Goal: Information Seeking & Learning: Learn about a topic

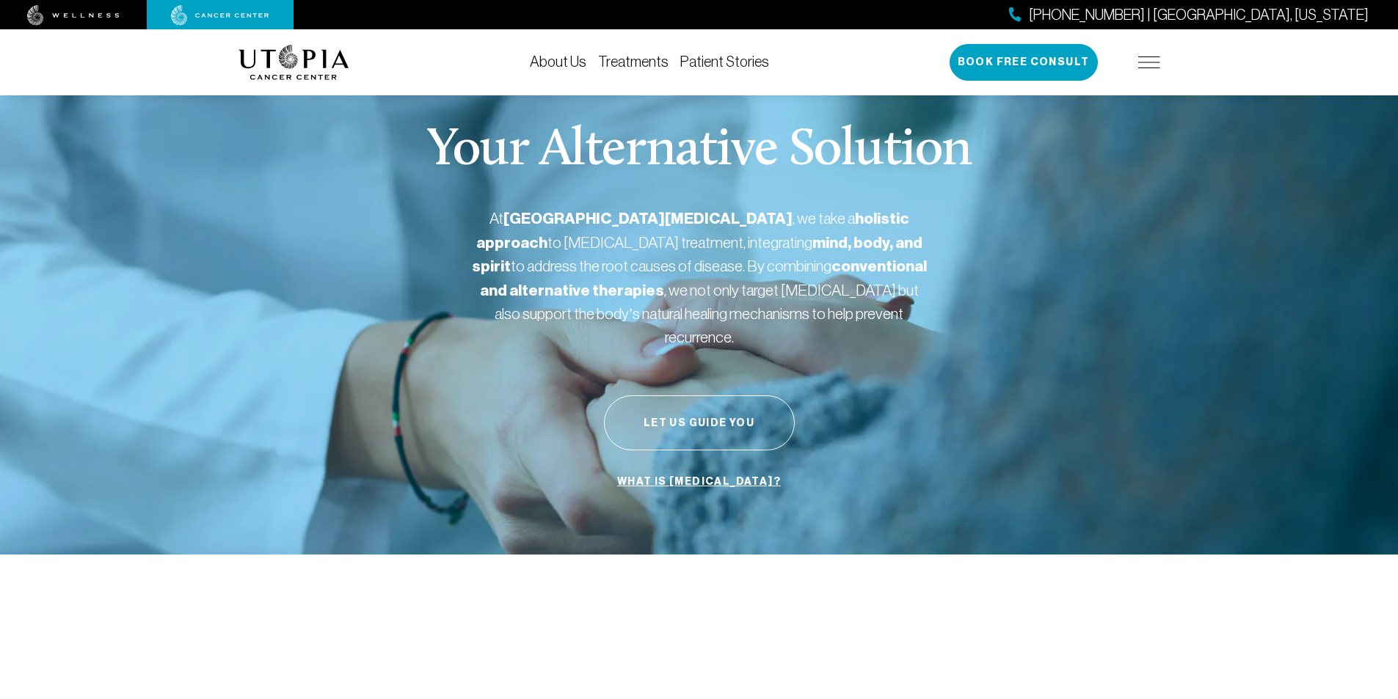
click at [663, 68] on link "Treatments" at bounding box center [633, 62] width 70 height 16
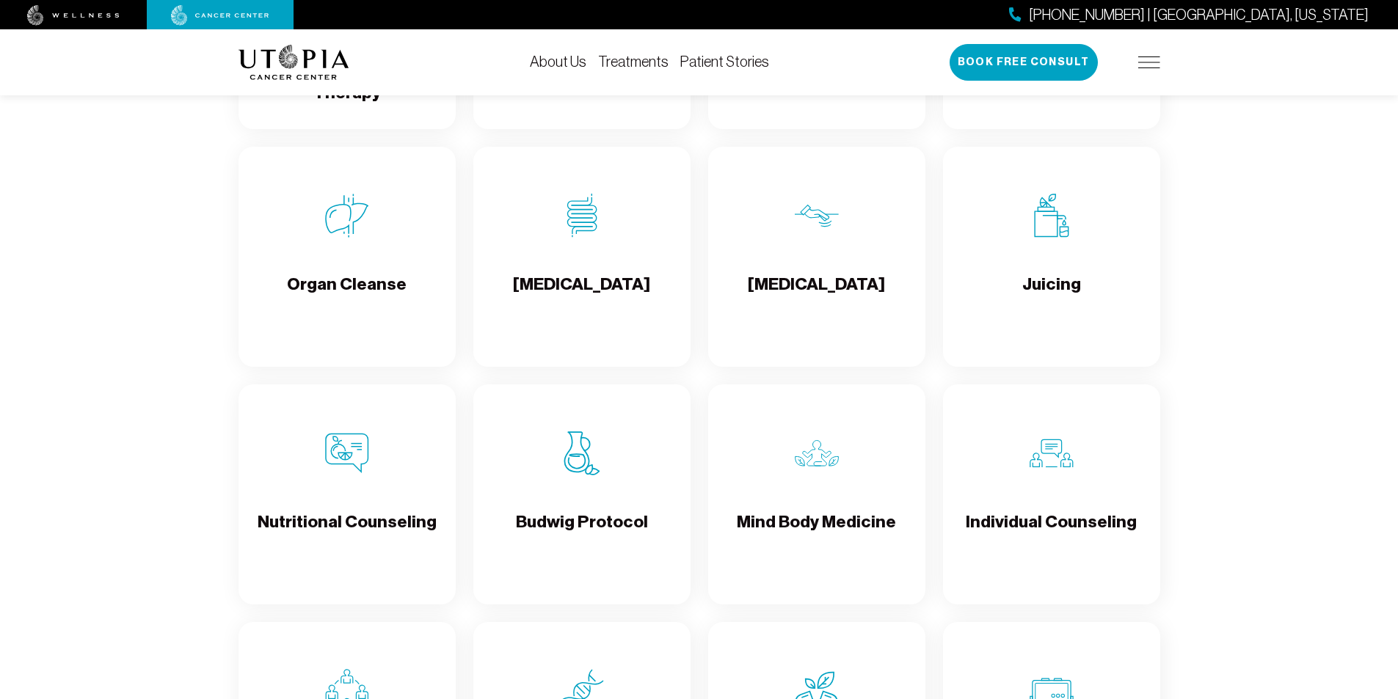
scroll to position [1762, 0]
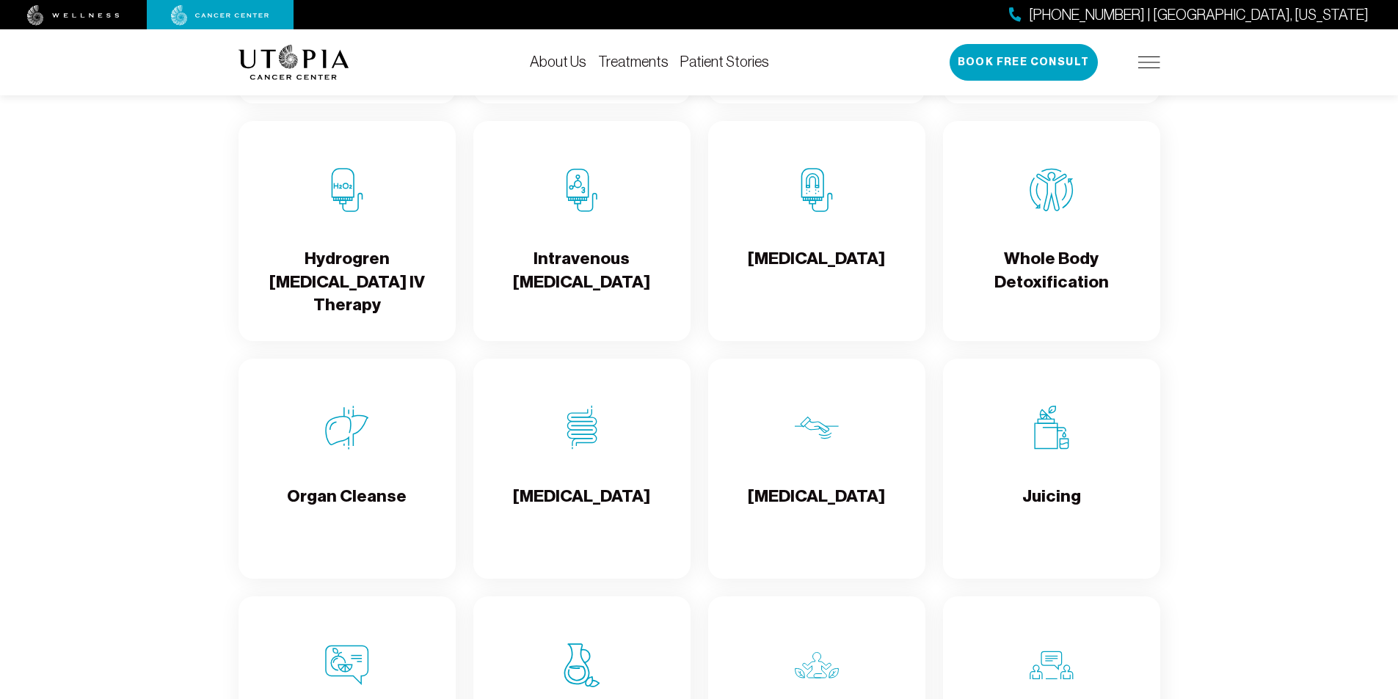
click at [735, 51] on div "About Us Treatments Patient Stories [PHONE_NUMBER] | [GEOGRAPHIC_DATA], [US_STA…" at bounding box center [700, 62] width 922 height 66
click at [729, 60] on link "Patient Stories" at bounding box center [724, 62] width 89 height 16
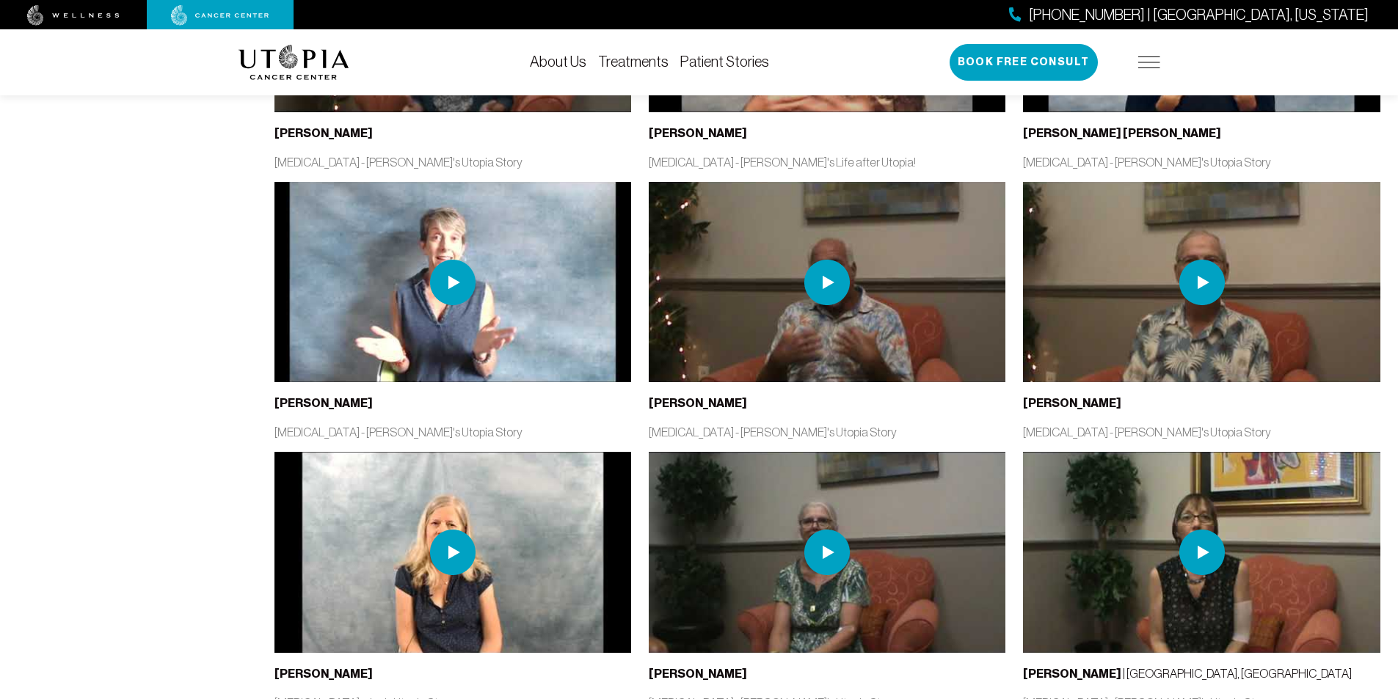
scroll to position [1248, 0]
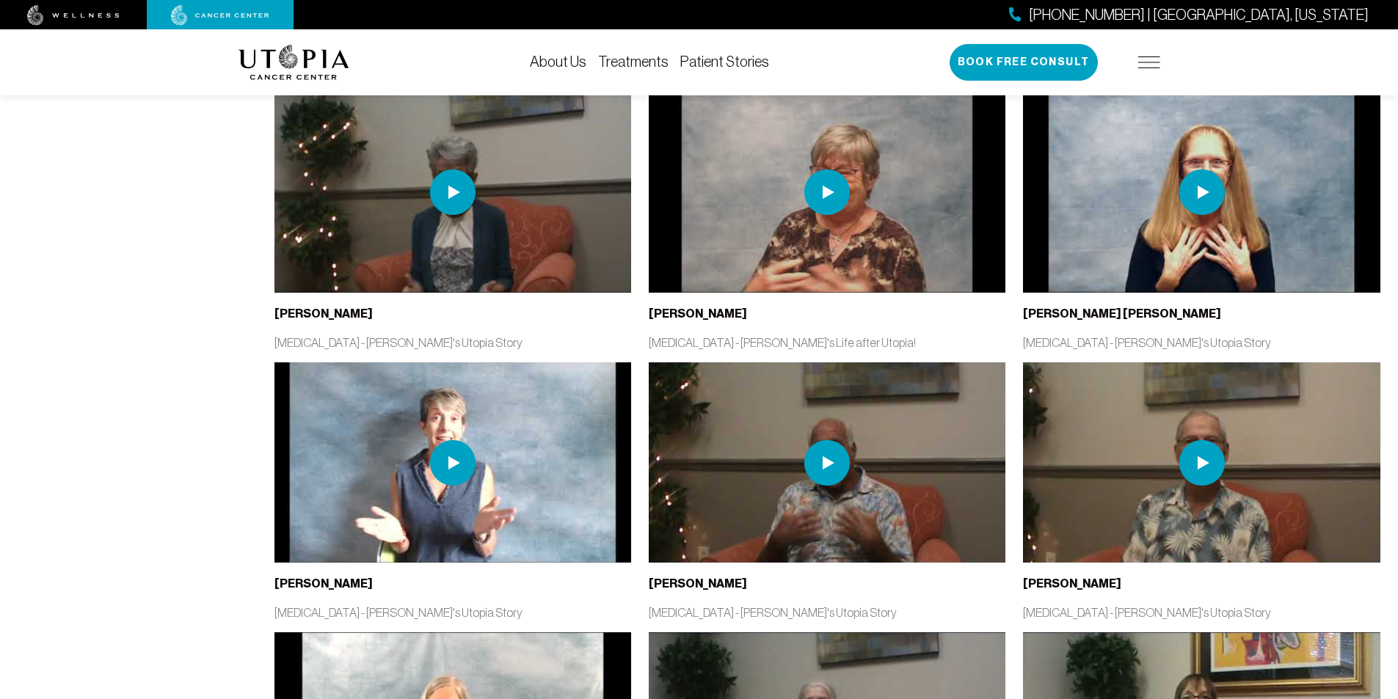
click at [551, 61] on link "About Us" at bounding box center [558, 62] width 57 height 16
click at [567, 64] on link "About Us" at bounding box center [558, 62] width 57 height 16
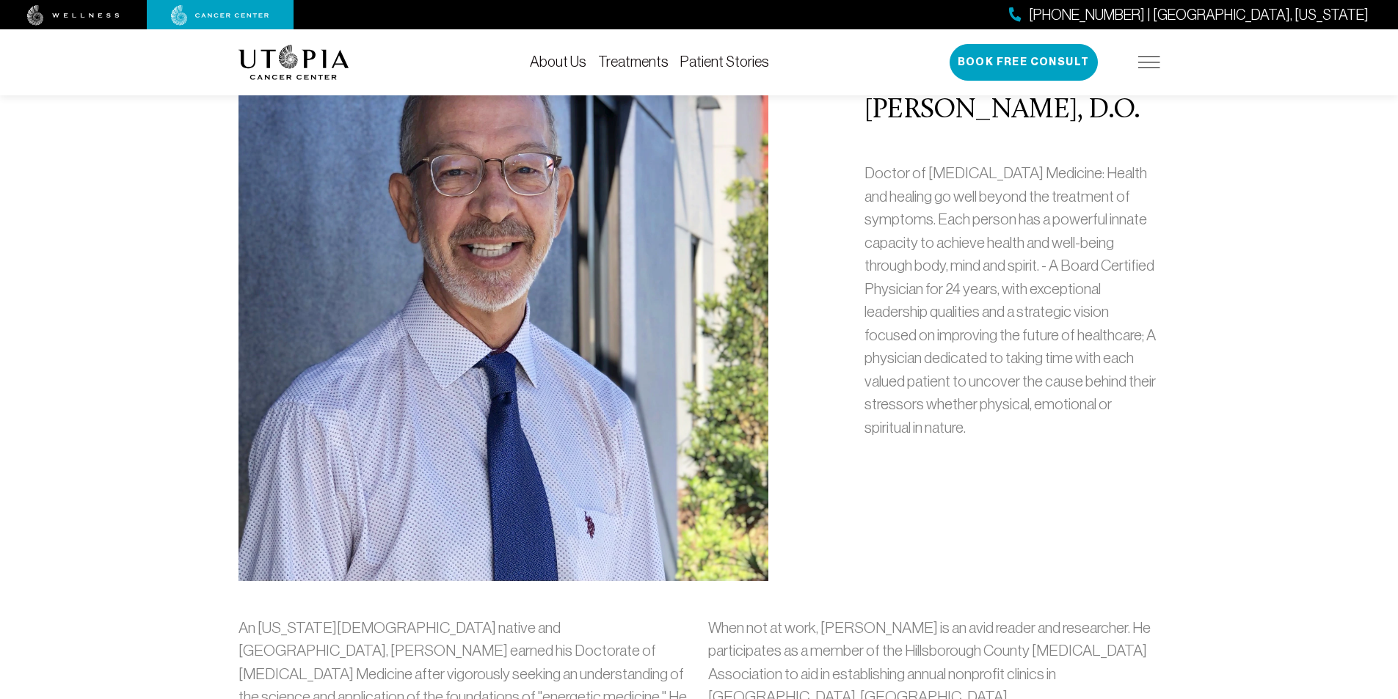
scroll to position [881, 0]
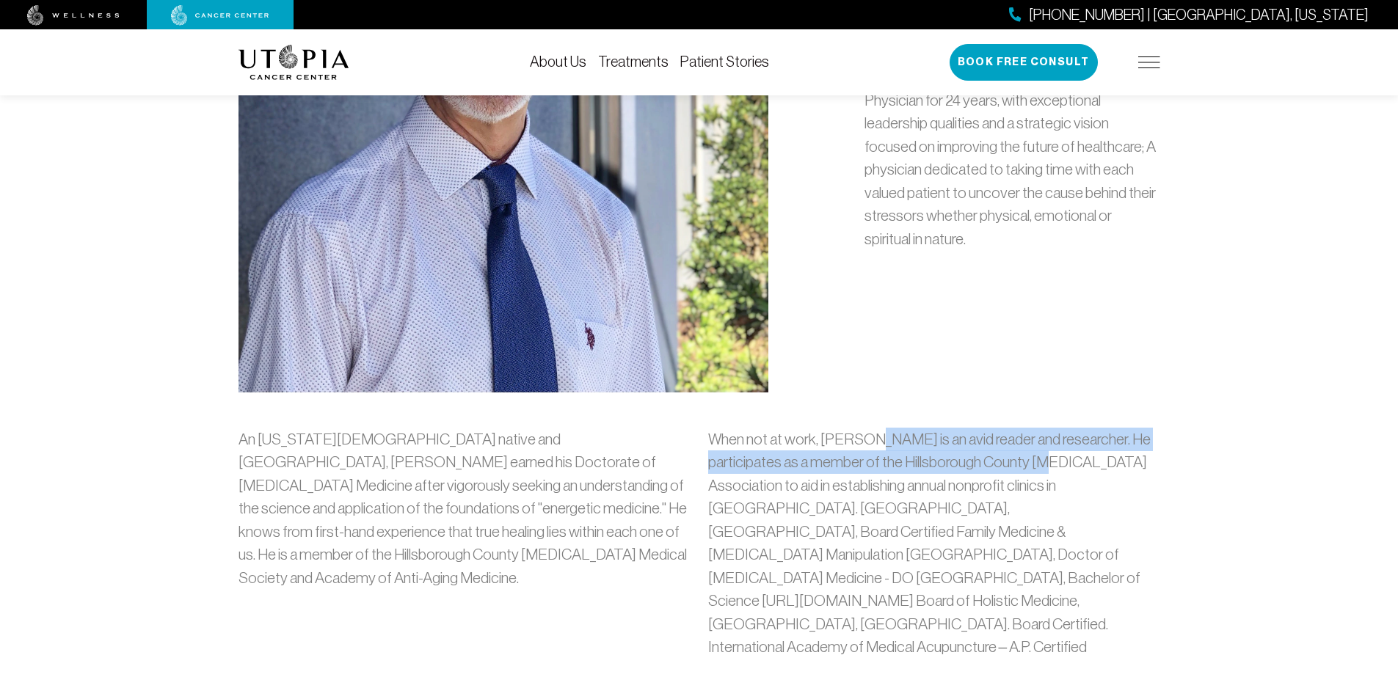
drag, startPoint x: 865, startPoint y: 436, endPoint x: 1070, endPoint y: 472, distance: 208.6
click at [1070, 472] on p "When not at work, [PERSON_NAME] is an avid reader and researcher. He participat…" at bounding box center [934, 543] width 452 height 231
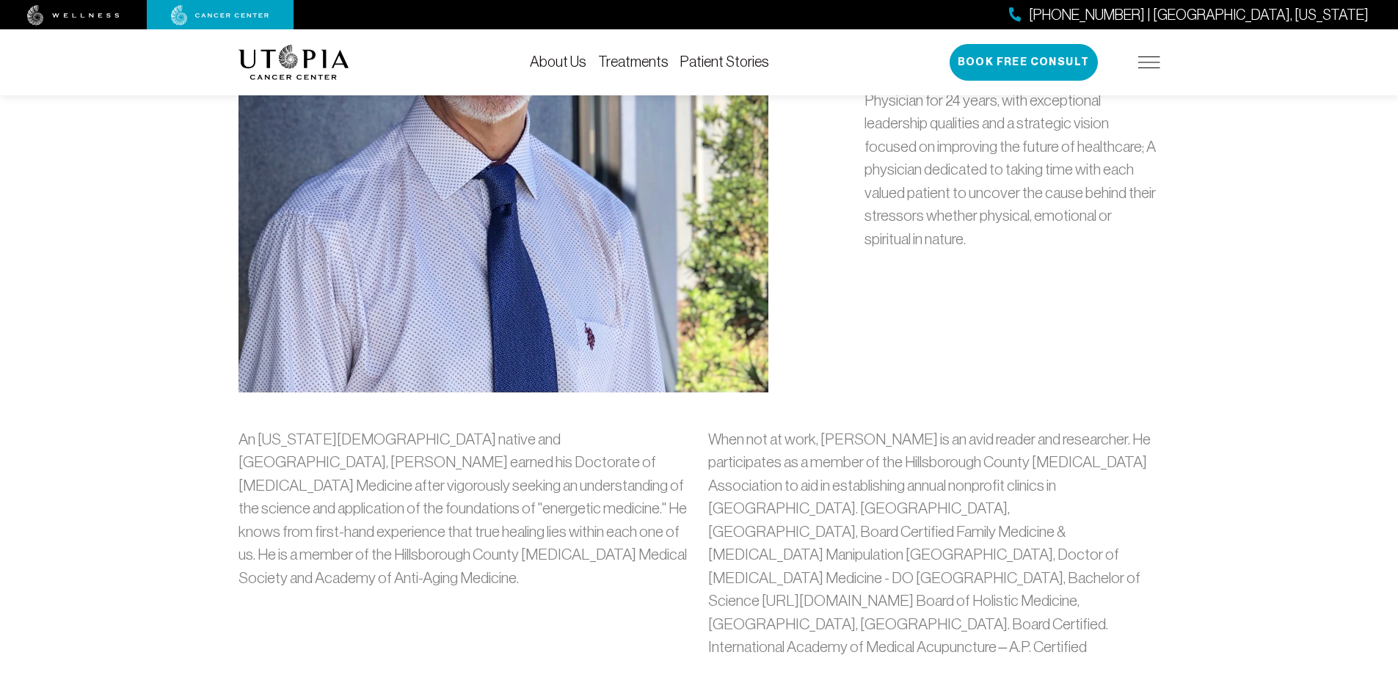
click at [1031, 509] on p "When not at work, [PERSON_NAME] is an avid reader and researcher. He participat…" at bounding box center [934, 543] width 452 height 231
drag, startPoint x: 855, startPoint y: 487, endPoint x: 1113, endPoint y: 481, distance: 257.7
click at [1113, 481] on p "When not at work, [PERSON_NAME] is an avid reader and researcher. He participat…" at bounding box center [934, 543] width 452 height 231
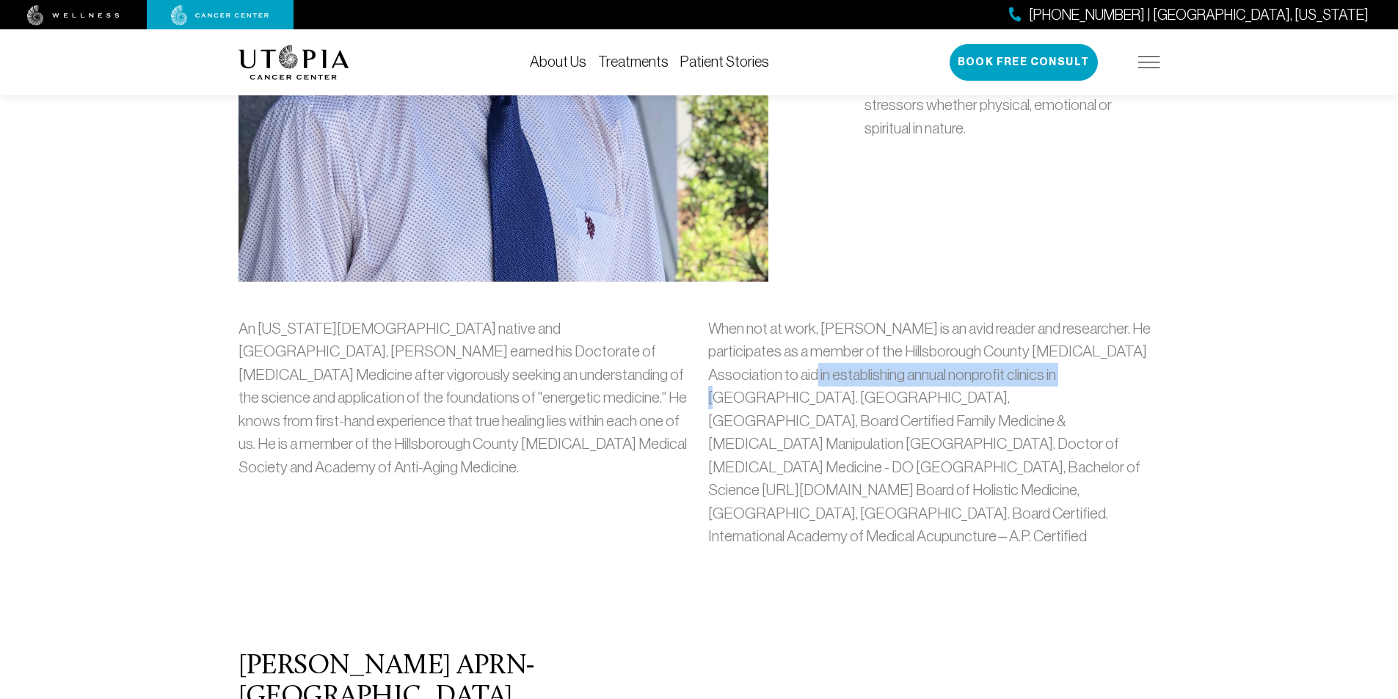
scroll to position [1028, 0]
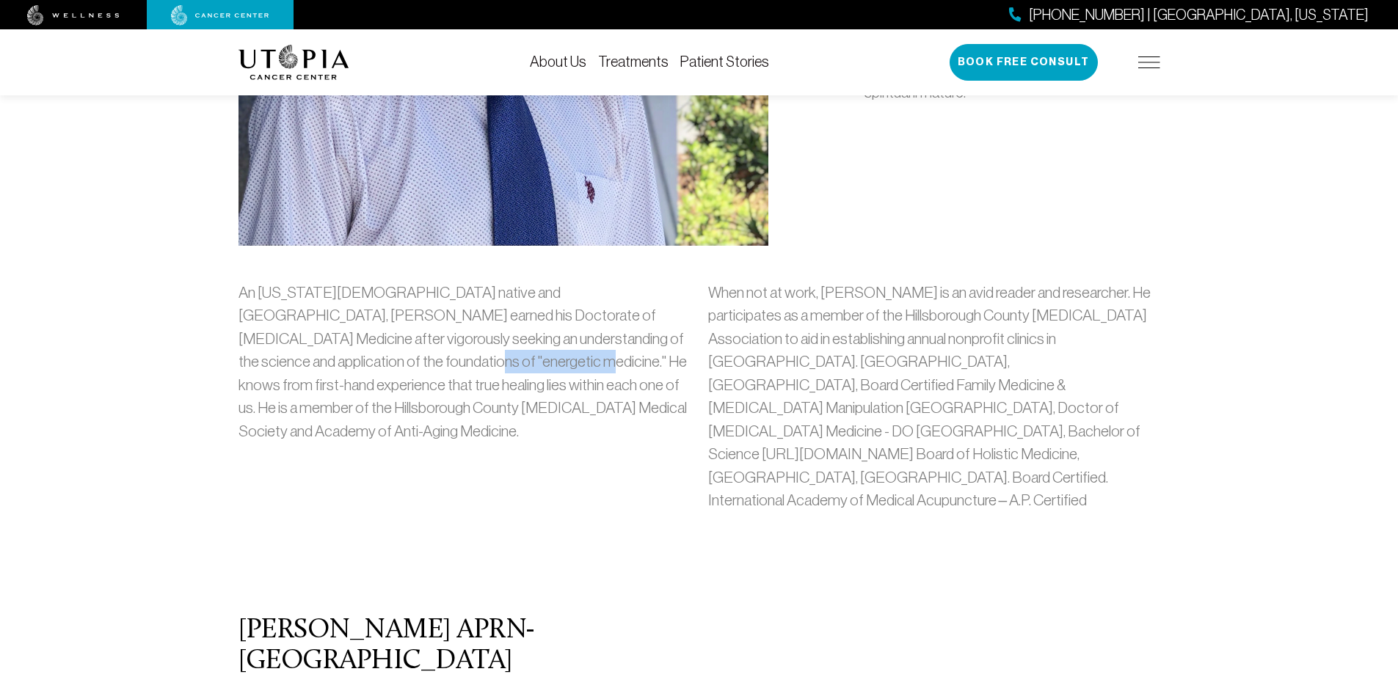
drag, startPoint x: 257, startPoint y: 360, endPoint x: 367, endPoint y: 357, distance: 110.2
click at [367, 357] on p "An [US_STATE][DEMOGRAPHIC_DATA] native and [GEOGRAPHIC_DATA], [PERSON_NAME] ear…" at bounding box center [465, 362] width 452 height 162
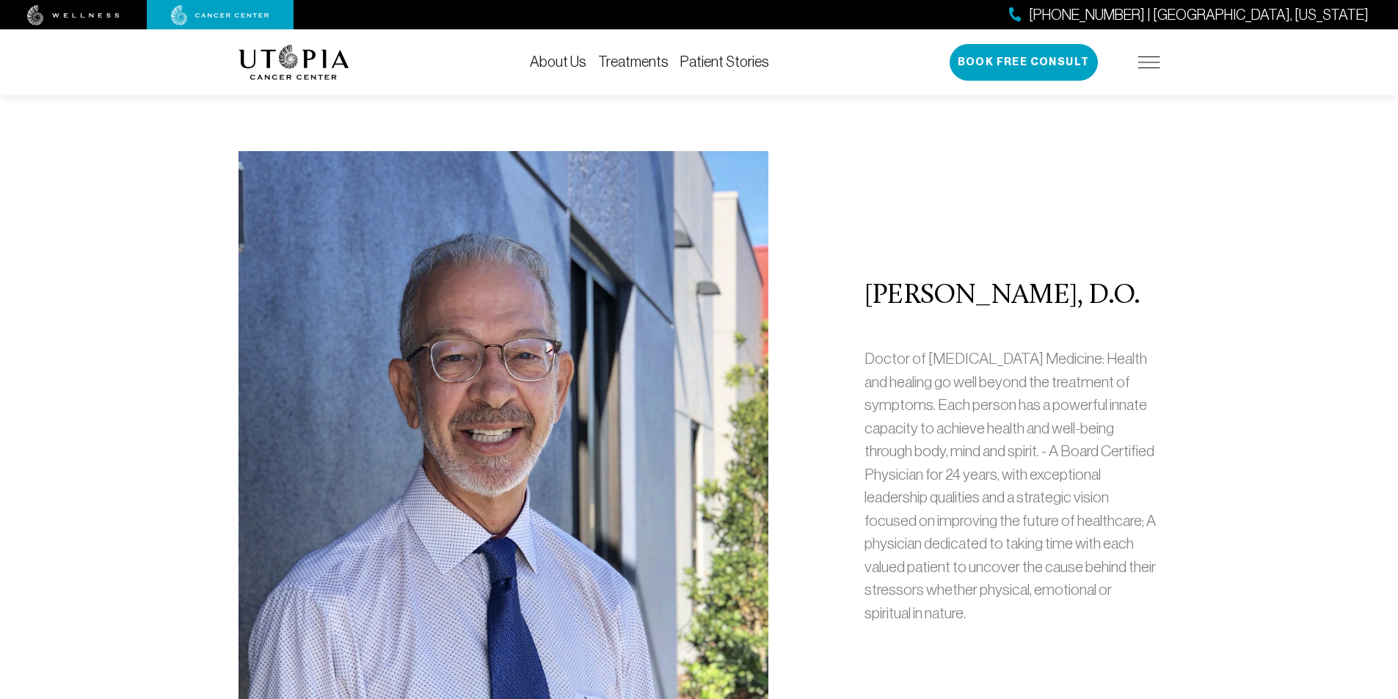
scroll to position [587, 0]
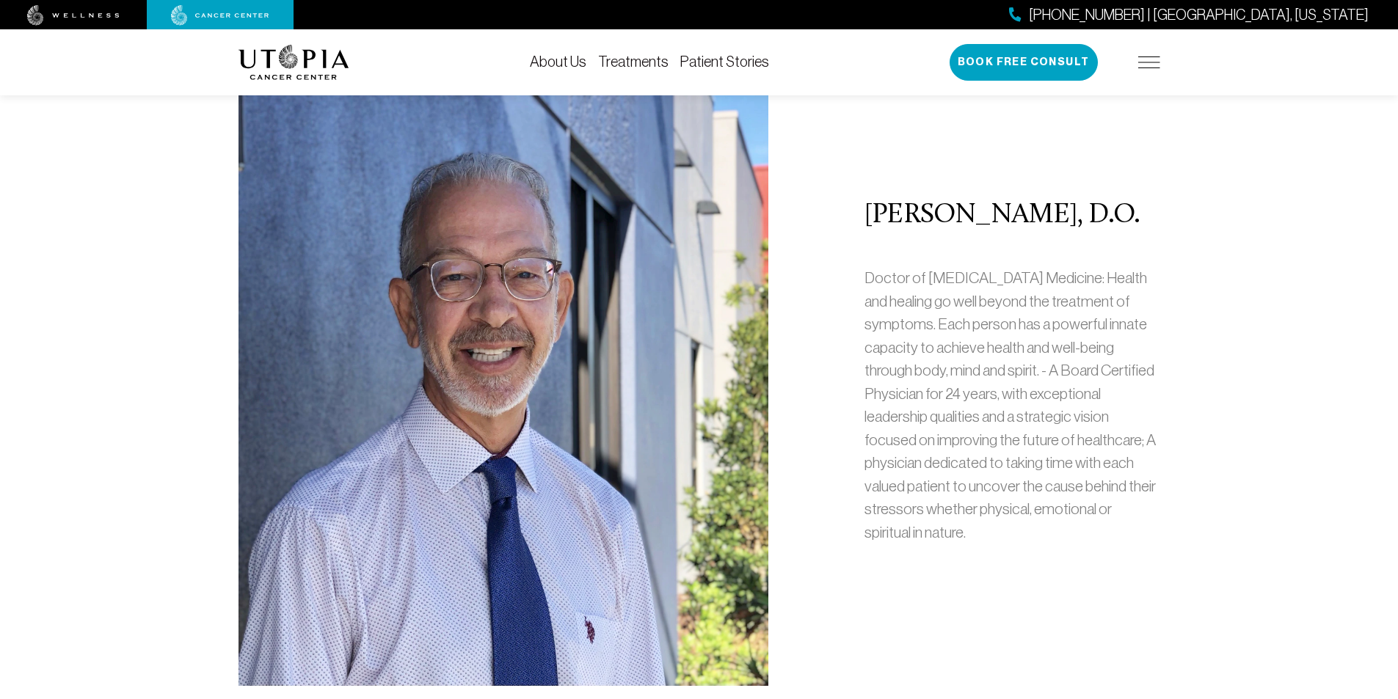
drag, startPoint x: 871, startPoint y: 214, endPoint x: 1118, endPoint y: 224, distance: 246.8
click at [1118, 224] on h2 "[PERSON_NAME], D.O." at bounding box center [1013, 215] width 296 height 31
copy h2 "[PERSON_NAME], D.O"
